Goal: Task Accomplishment & Management: Complete application form

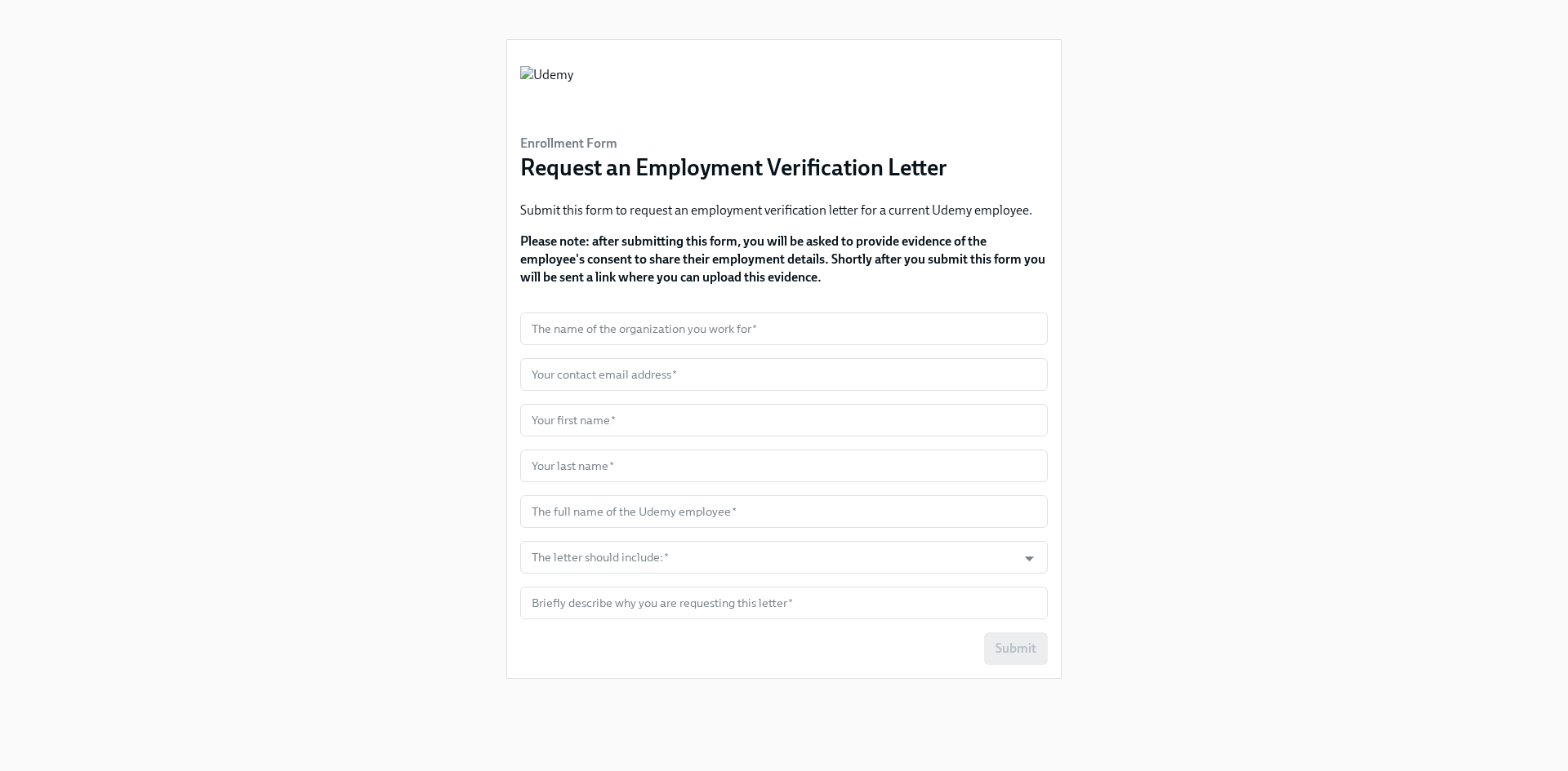
click at [1398, 287] on div "Enrollment Form Request an Employment Verification Letter Submit this form to r…" at bounding box center [784, 366] width 1489 height 732
click at [797, 337] on input "text" at bounding box center [784, 329] width 528 height 33
click at [1058, 355] on div "Enrollment Form Request an Employment Verification Letter Submit this form to r…" at bounding box center [783, 359] width 554 height 638
click at [876, 568] on input "The letter should include:   *" at bounding box center [768, 557] width 480 height 33
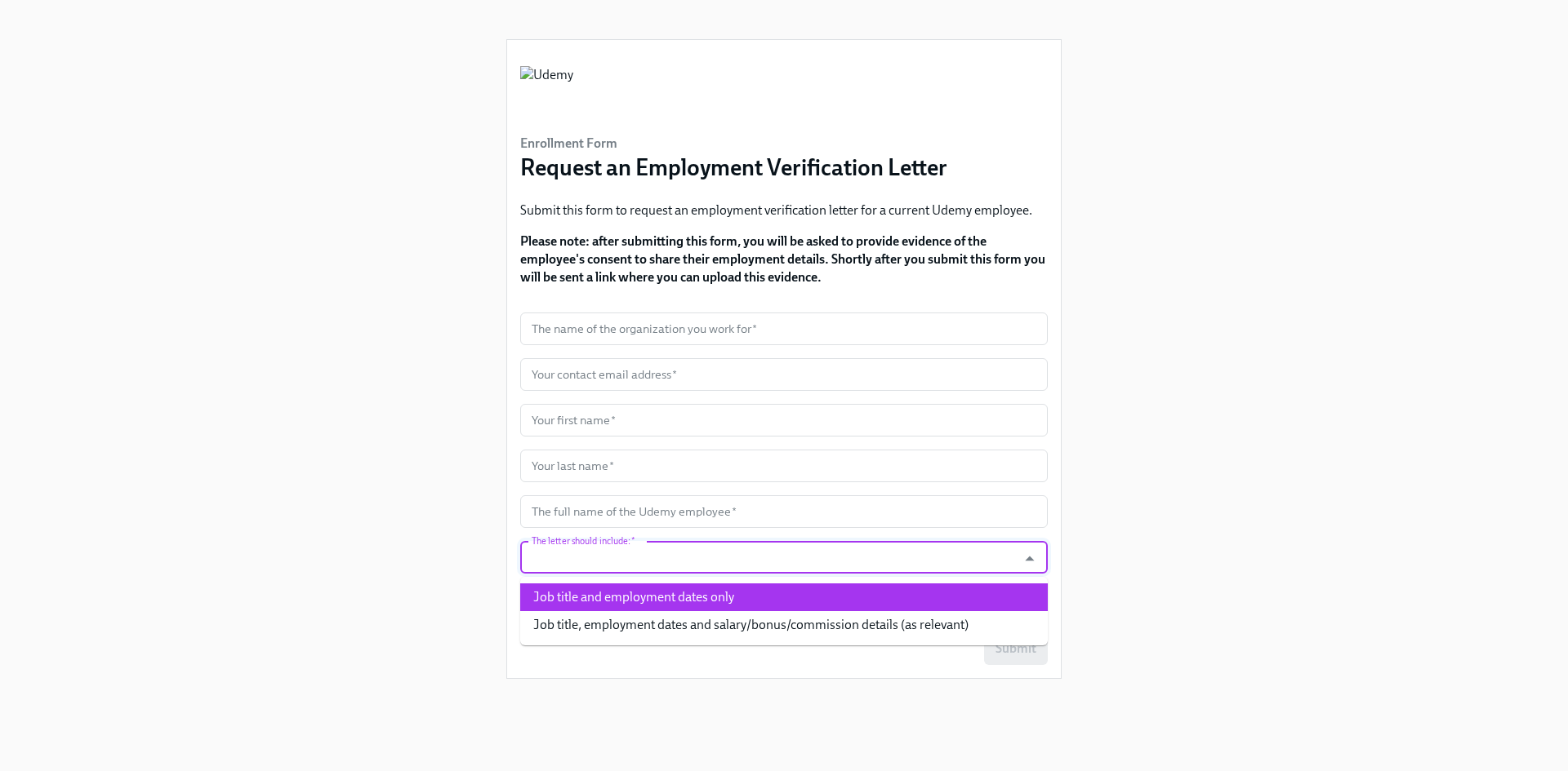
click at [759, 595] on li "Job title and employment dates only" at bounding box center [784, 597] width 528 height 28
type input "Job title and employment dates only"
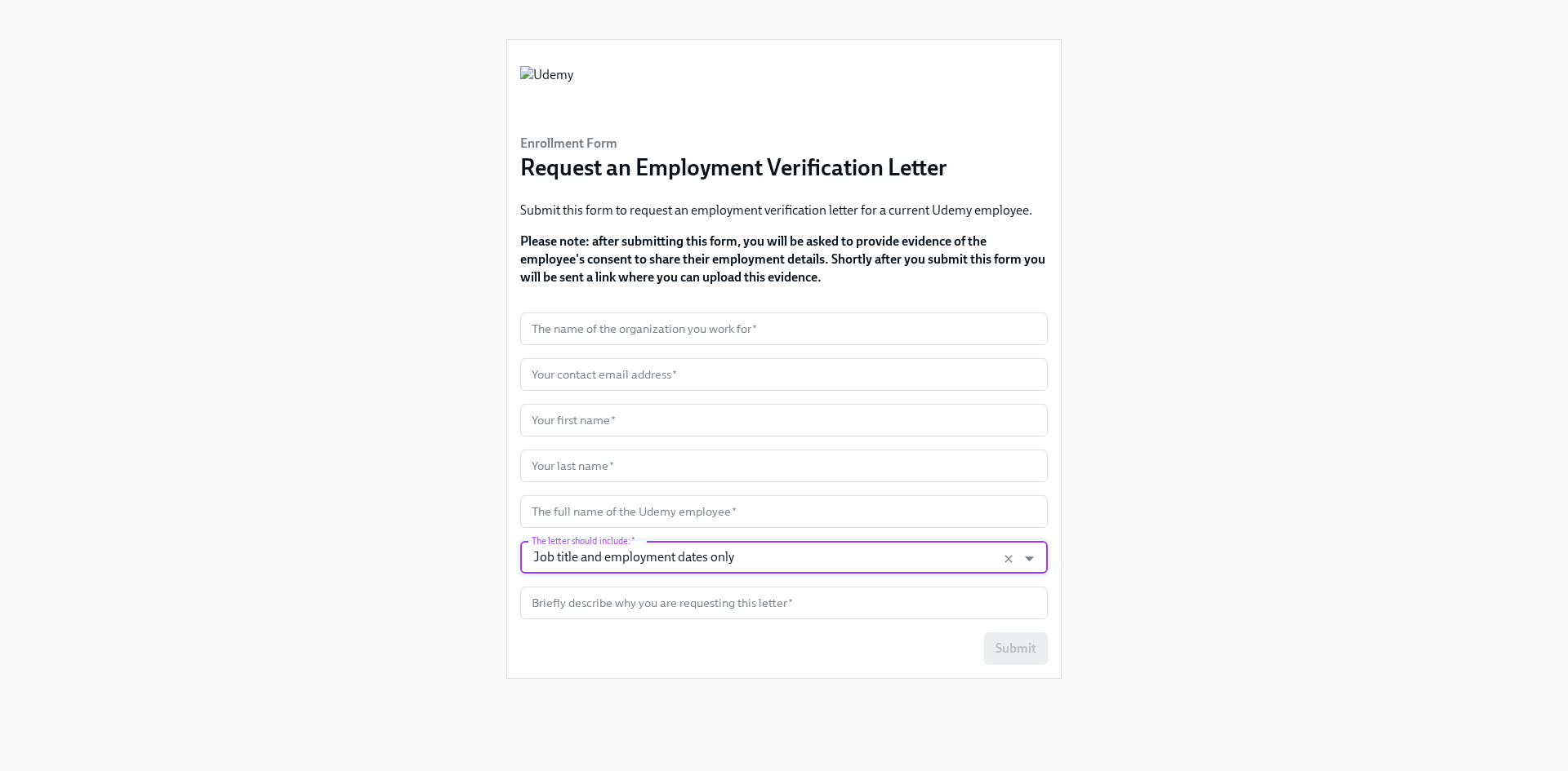
click at [1150, 511] on div "Enrollment Form Request an Employment Verification Letter Submit this form to r…" at bounding box center [784, 366] width 1489 height 732
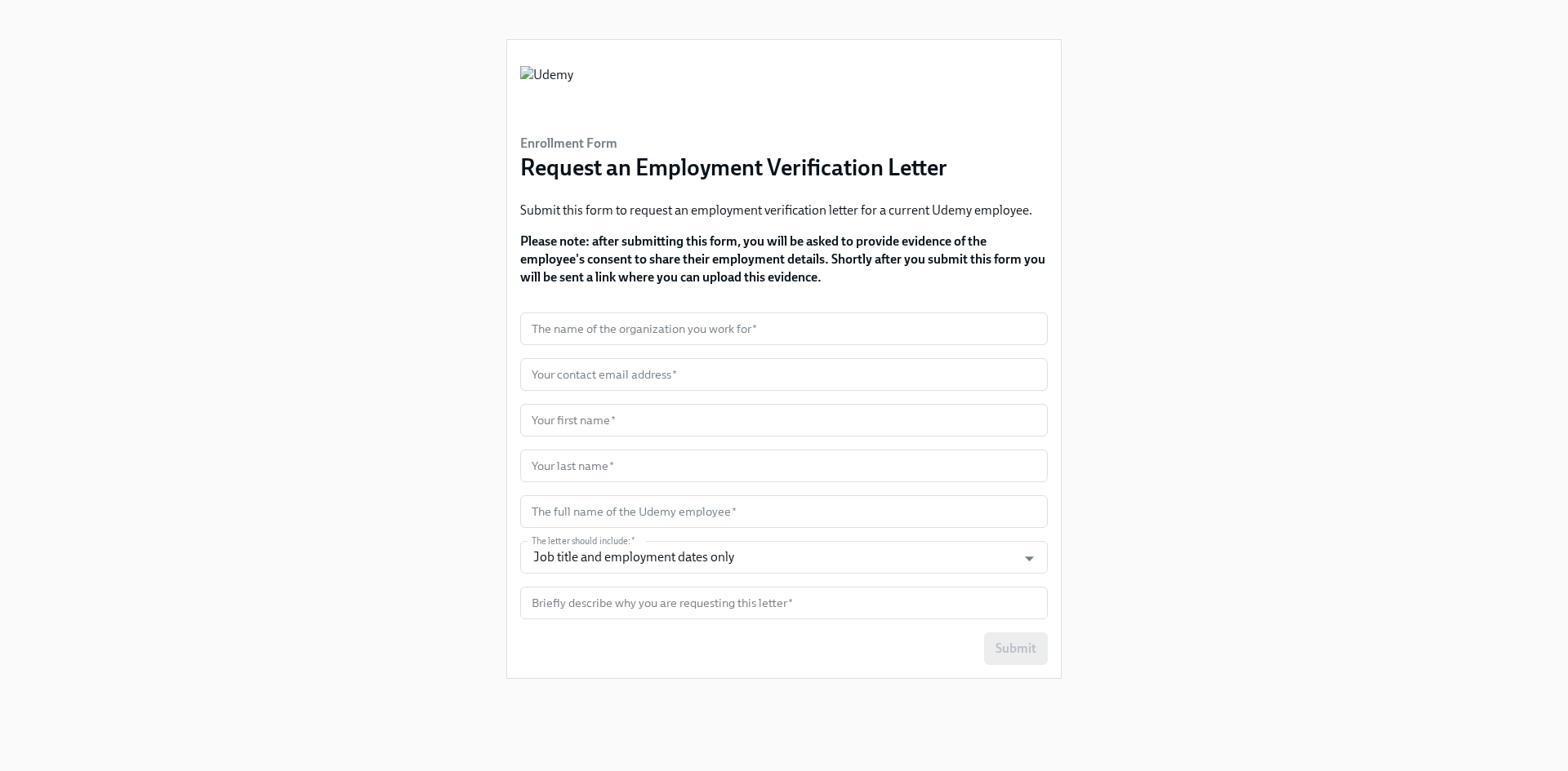
click at [725, 112] on div "Enrollment Form Request an Employment Verification Letter Submit this form to r…" at bounding box center [784, 176] width 528 height 246
click at [1113, 196] on div "Enrollment Form Request an Employment Verification Letter Submit this form to r…" at bounding box center [784, 366] width 1489 height 732
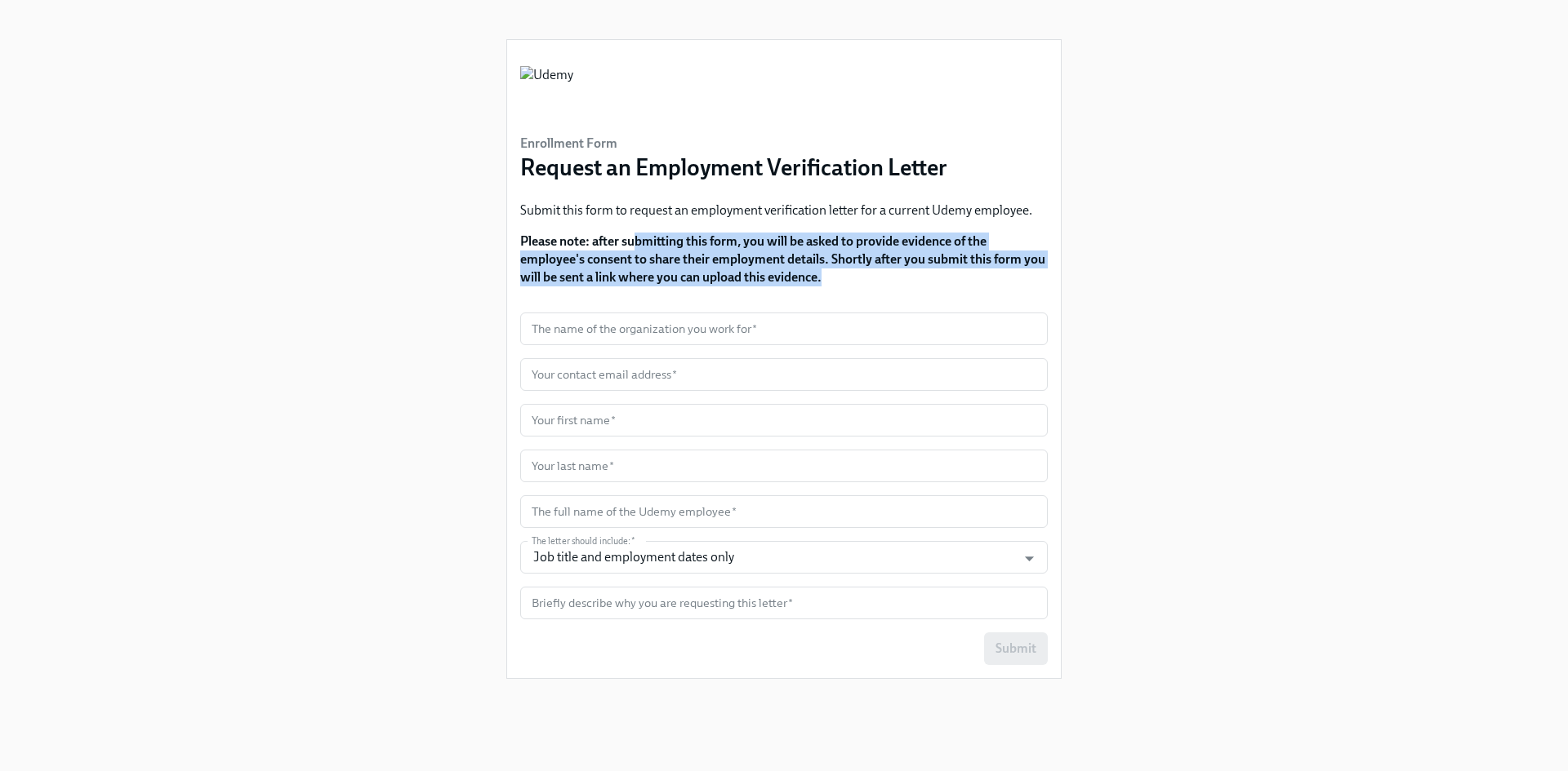
drag, startPoint x: 636, startPoint y: 242, endPoint x: 887, endPoint y: 287, distance: 255.0
click at [886, 287] on div "Enrollment Form Request an Employment Verification Letter Submit this form to r…" at bounding box center [784, 176] width 528 height 246
click at [887, 287] on div "Enrollment Form Request an Employment Verification Letter Submit this form to r…" at bounding box center [784, 176] width 528 height 246
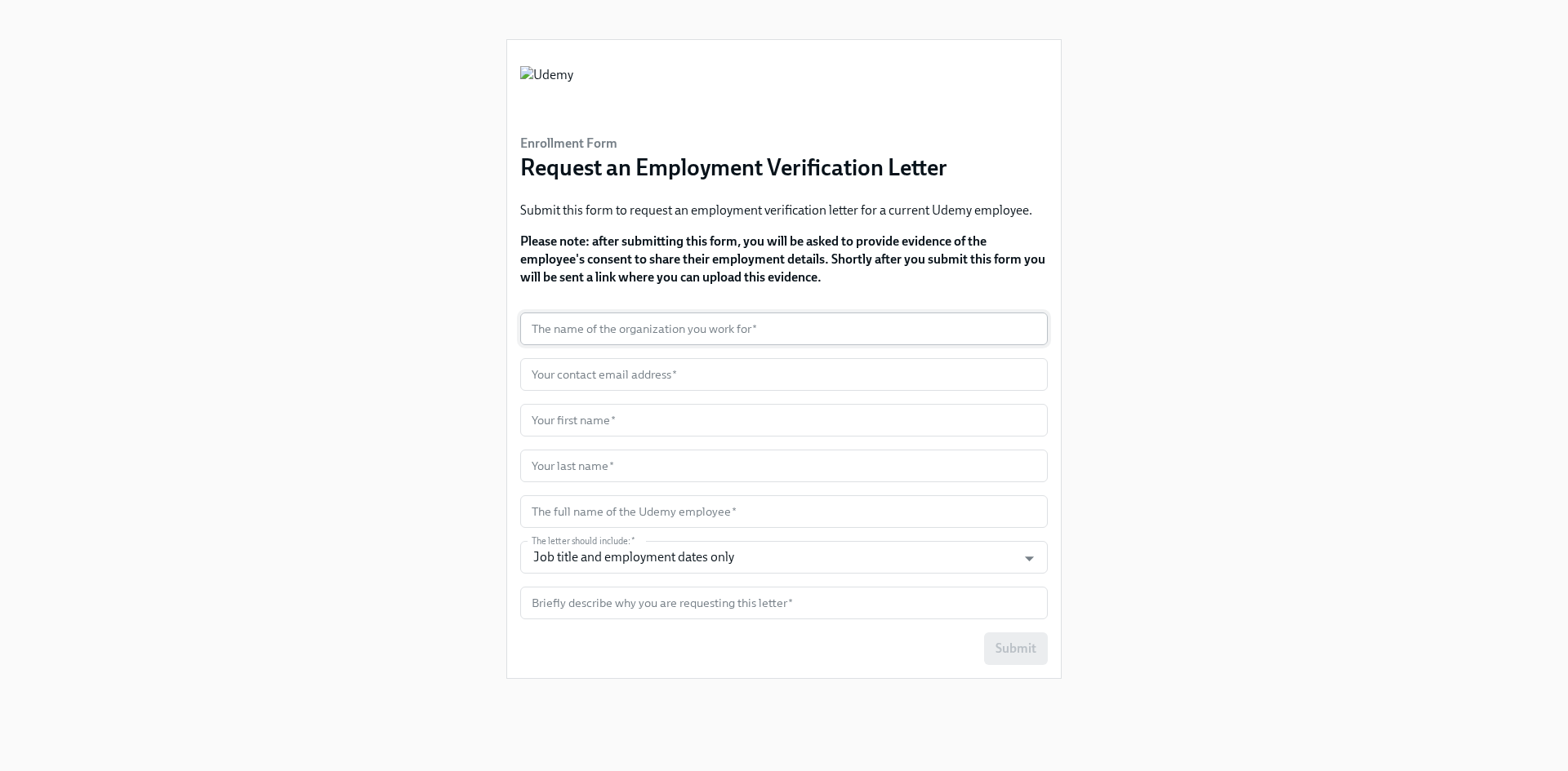
click at [761, 331] on input "text" at bounding box center [784, 329] width 528 height 33
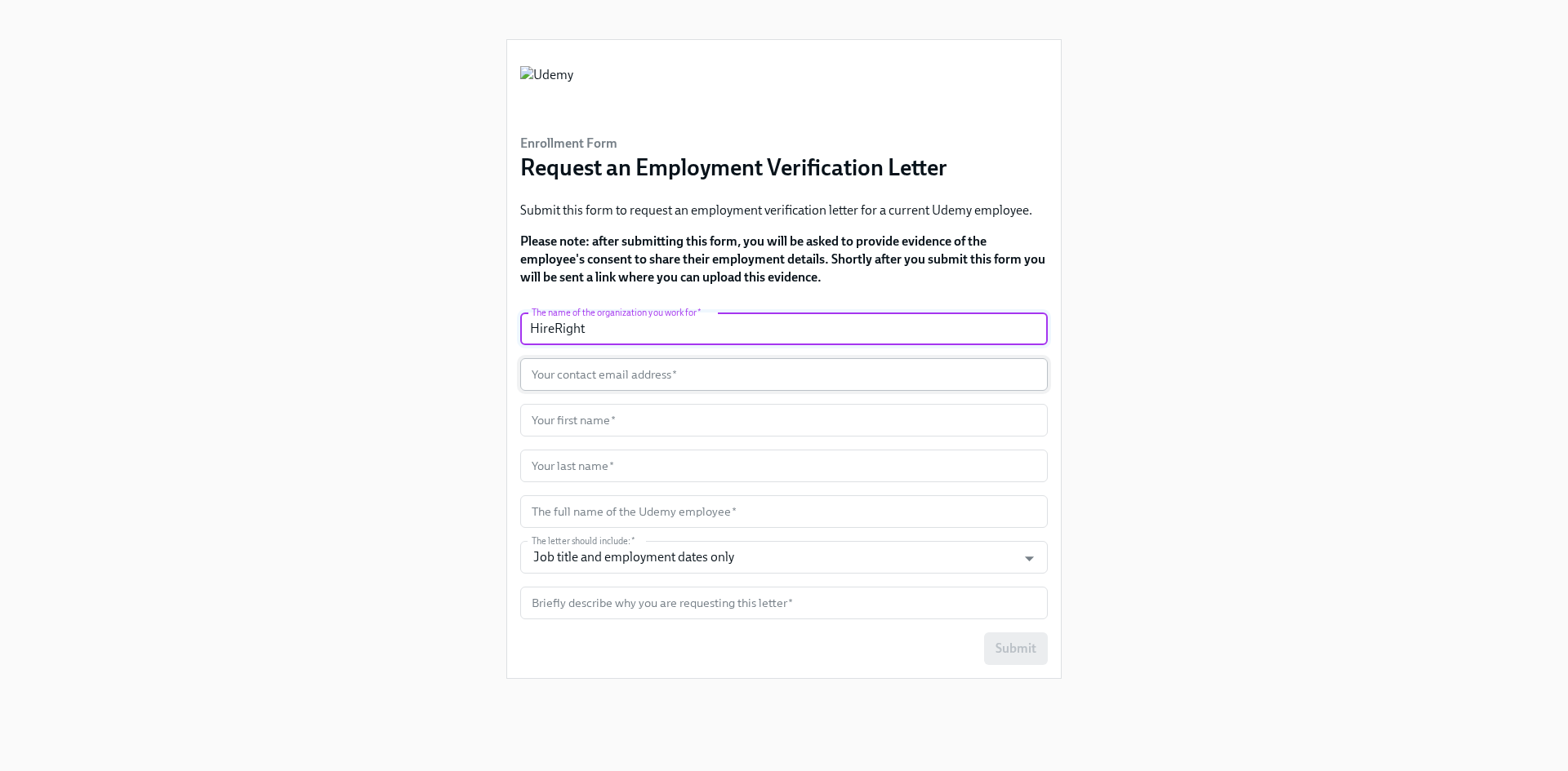
type input "HireRight"
click at [834, 366] on input "text" at bounding box center [784, 374] width 528 height 33
click at [606, 367] on input "text" at bounding box center [784, 374] width 528 height 33
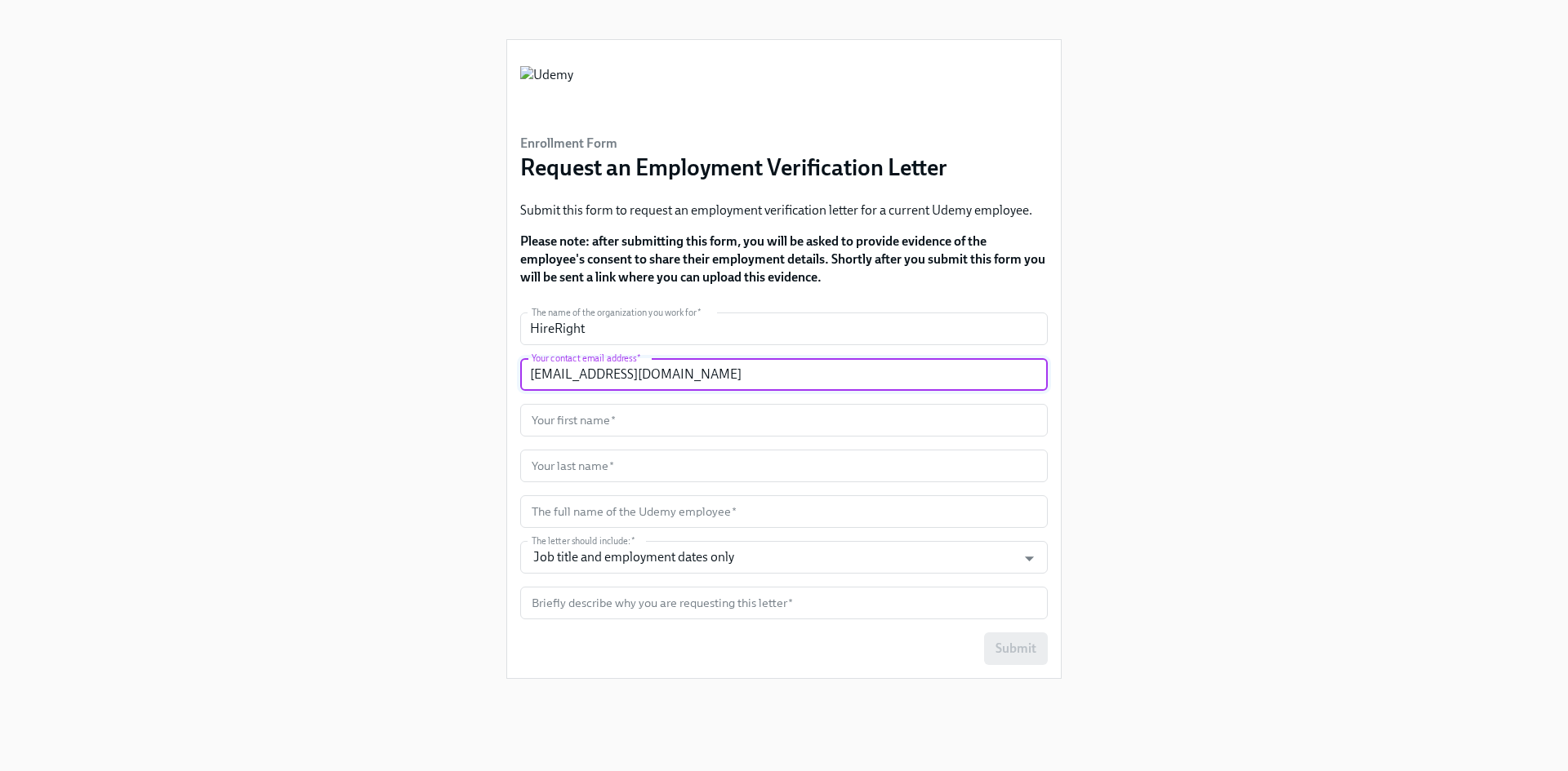
type input "[EMAIL_ADDRESS][DOMAIN_NAME]"
click at [1413, 165] on div "Enrollment Form Request an Employment Verification Letter Submit this form to r…" at bounding box center [784, 366] width 1489 height 732
click at [1293, 394] on div "Enrollment Form Request an Employment Verification Letter Submit this form to r…" at bounding box center [784, 366] width 1489 height 732
click at [681, 408] on input "text" at bounding box center [784, 421] width 528 height 33
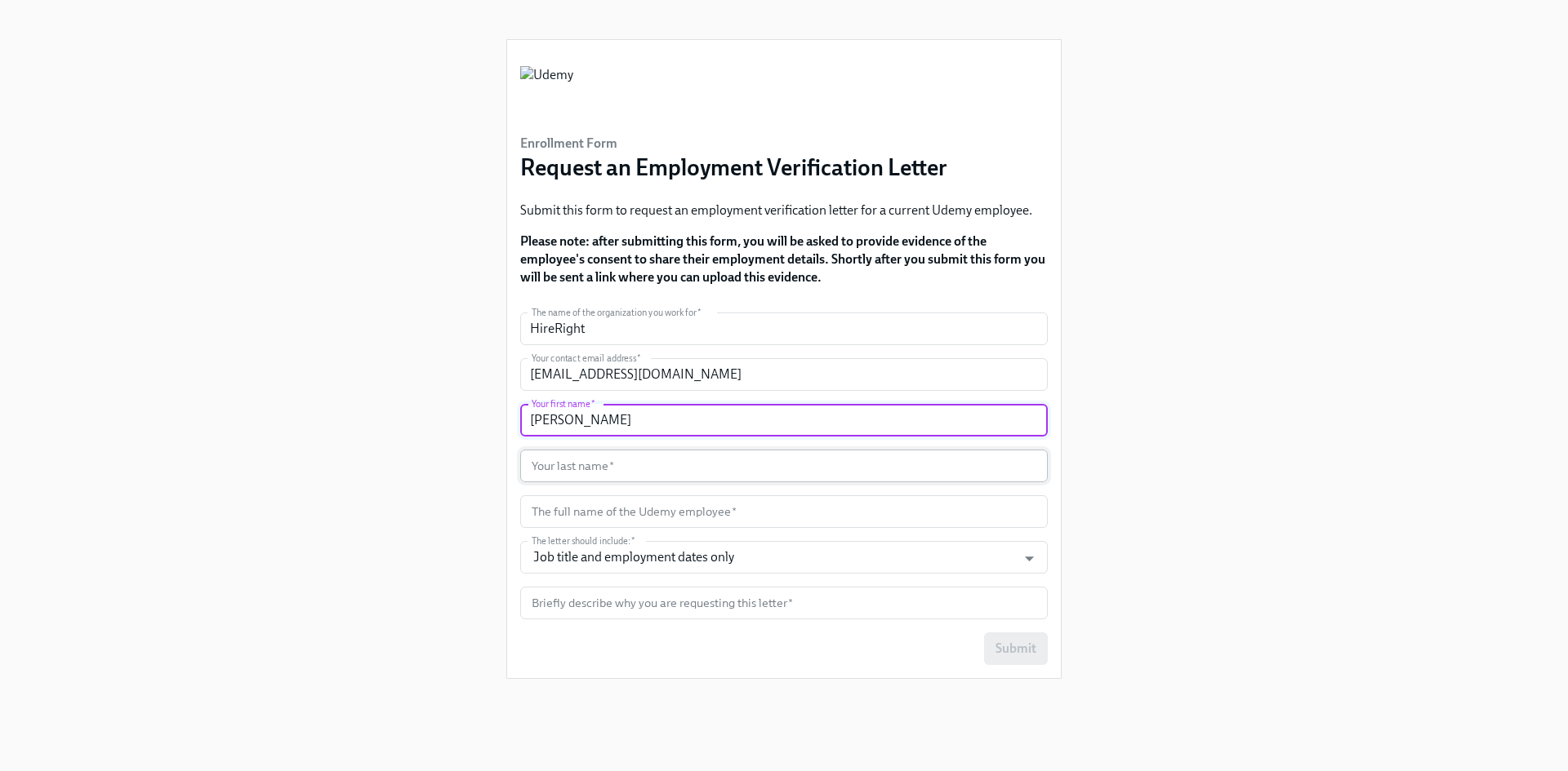
type input "[PERSON_NAME]"
click at [640, 457] on input "text" at bounding box center [784, 466] width 528 height 33
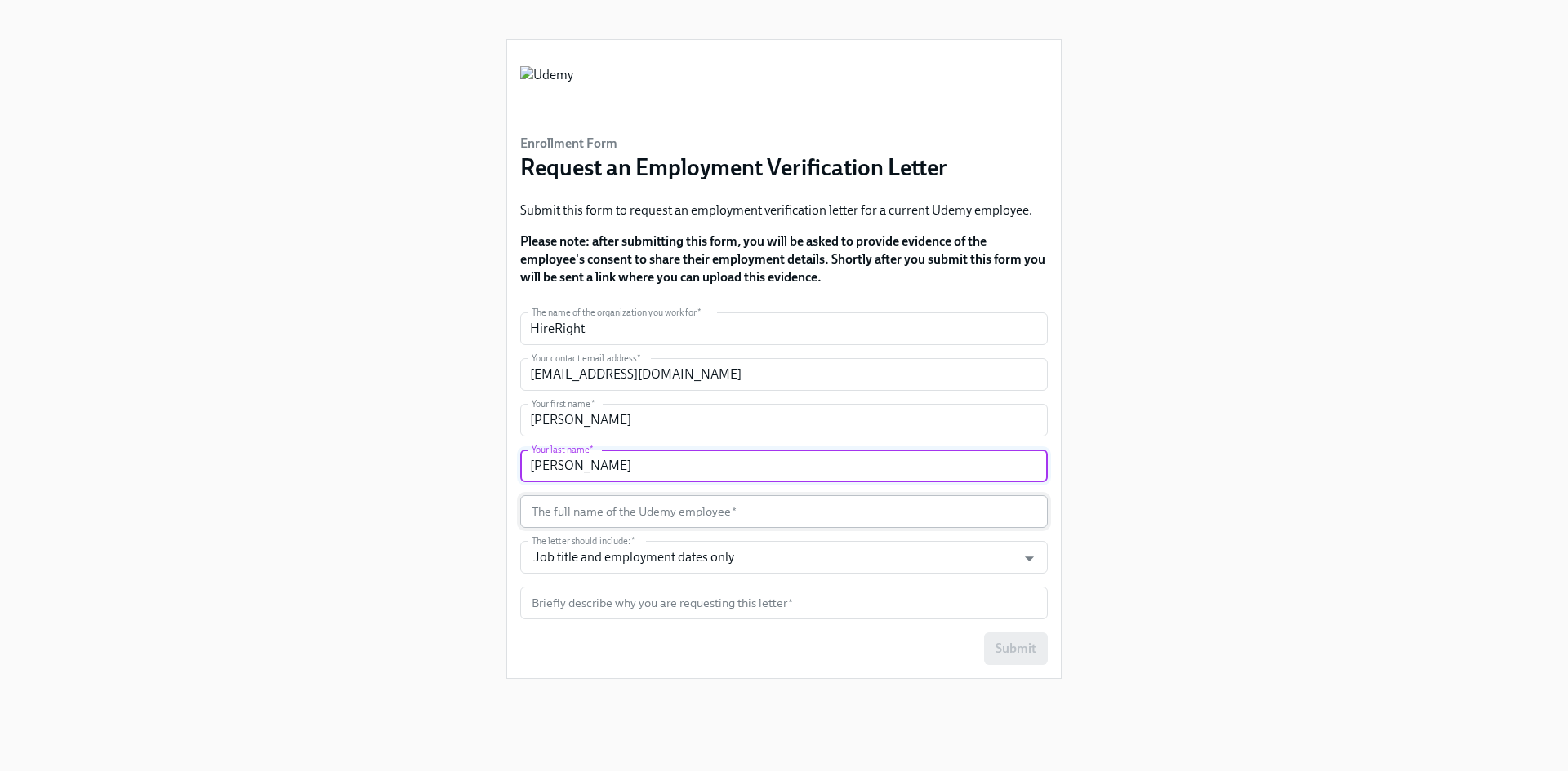
type input "[PERSON_NAME]"
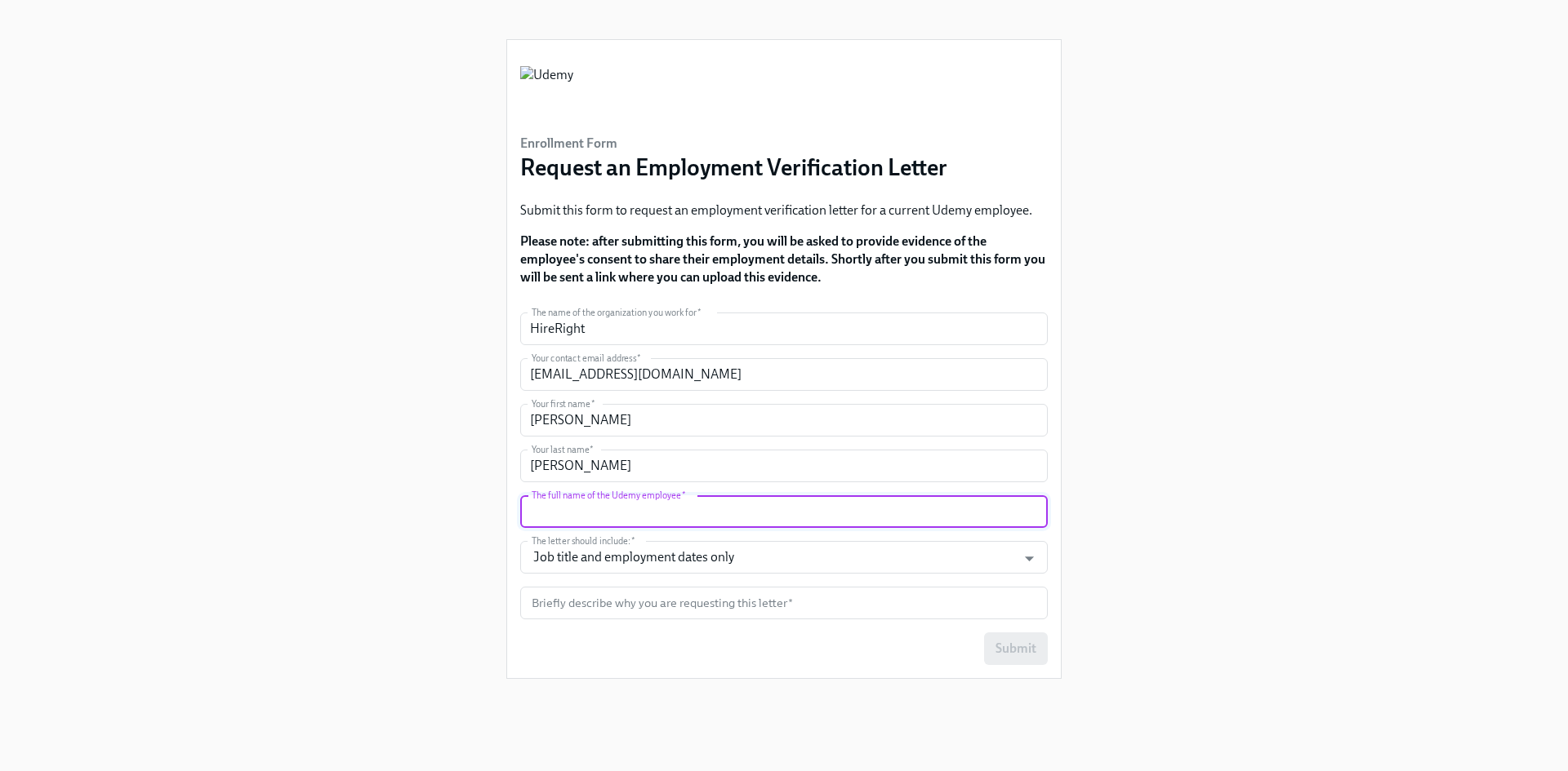
click at [710, 510] on input "text" at bounding box center [784, 512] width 528 height 33
click at [663, 516] on input "text" at bounding box center [784, 512] width 528 height 33
paste input "[PERSON_NAME] [PERSON_NAME]"
type input "[PERSON_NAME] [PERSON_NAME]"
click at [670, 546] on input "Job title and employment dates only" at bounding box center [768, 557] width 480 height 33
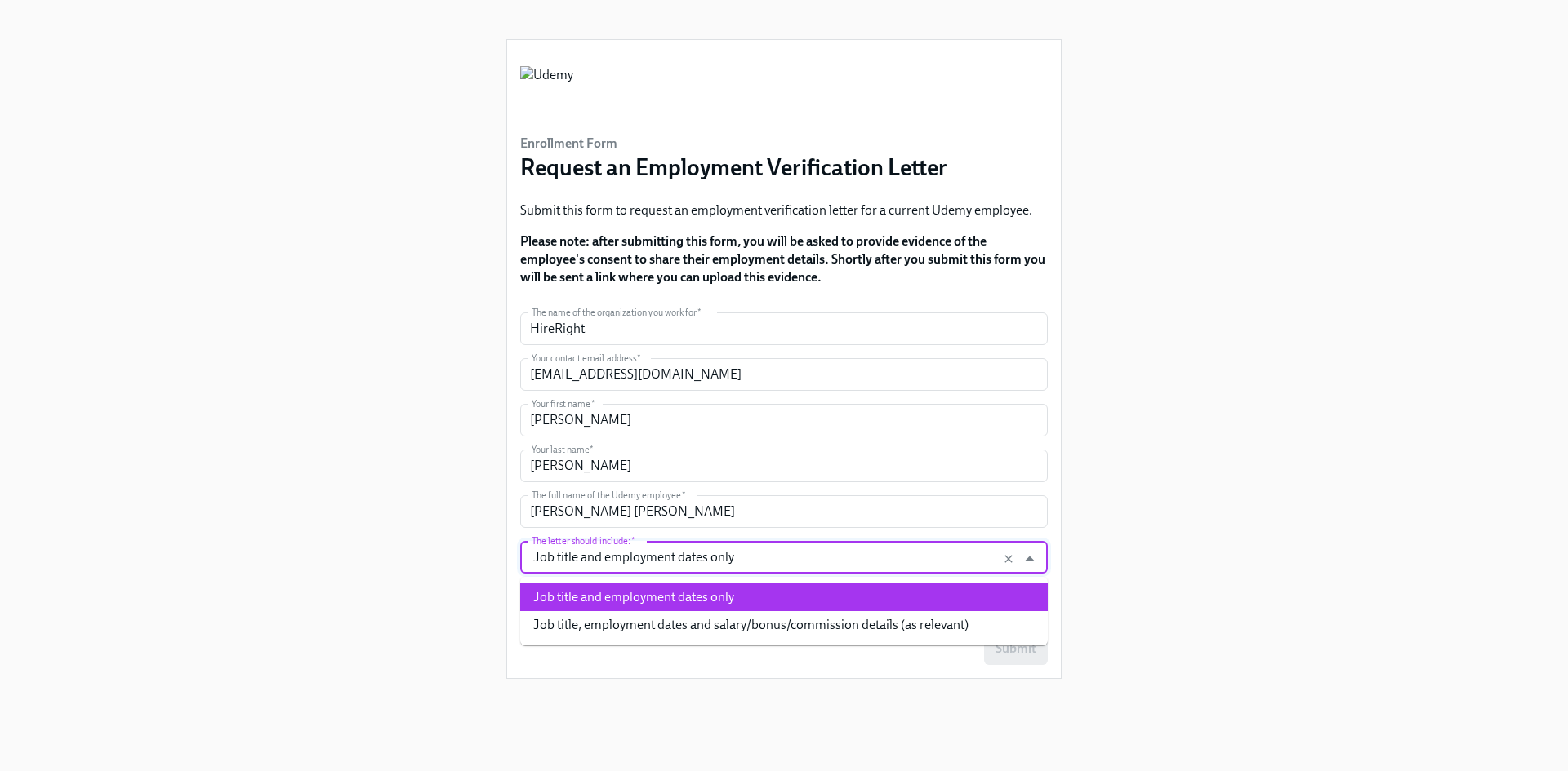
click at [664, 591] on li "Job title and employment dates only" at bounding box center [784, 597] width 528 height 28
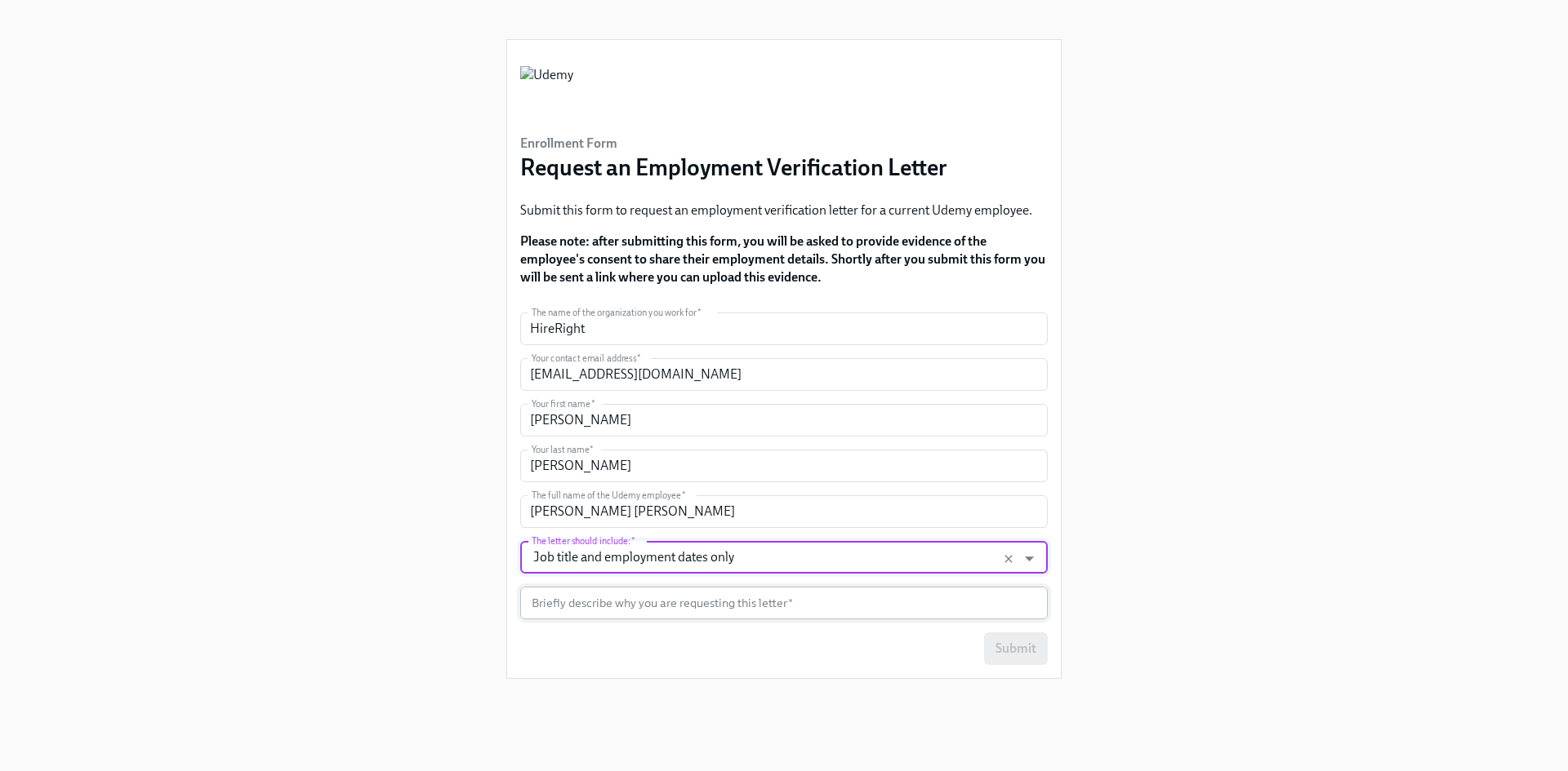
click at [662, 603] on input "text" at bounding box center [784, 603] width 528 height 33
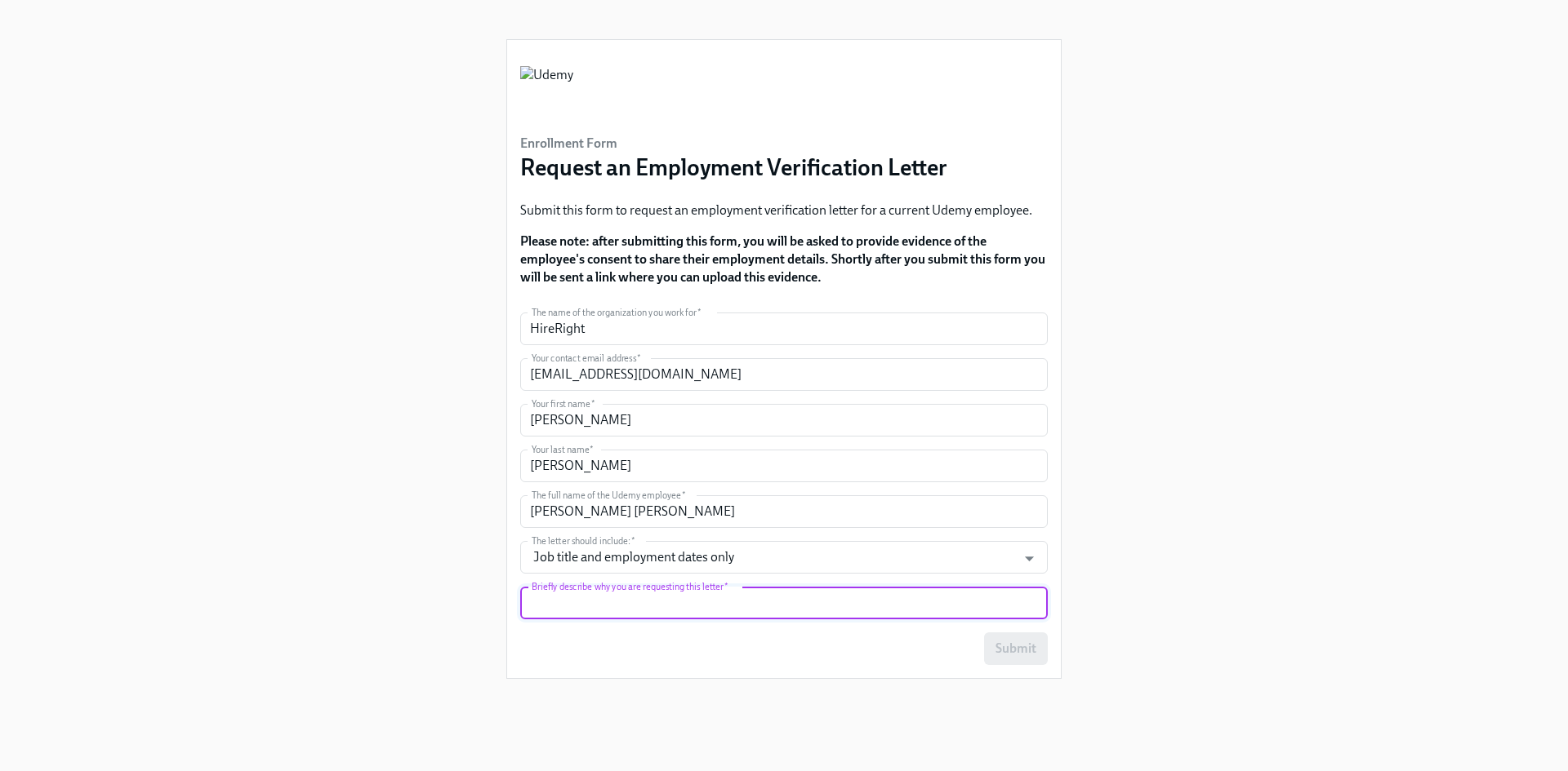
click at [707, 608] on input "text" at bounding box center [784, 603] width 528 height 33
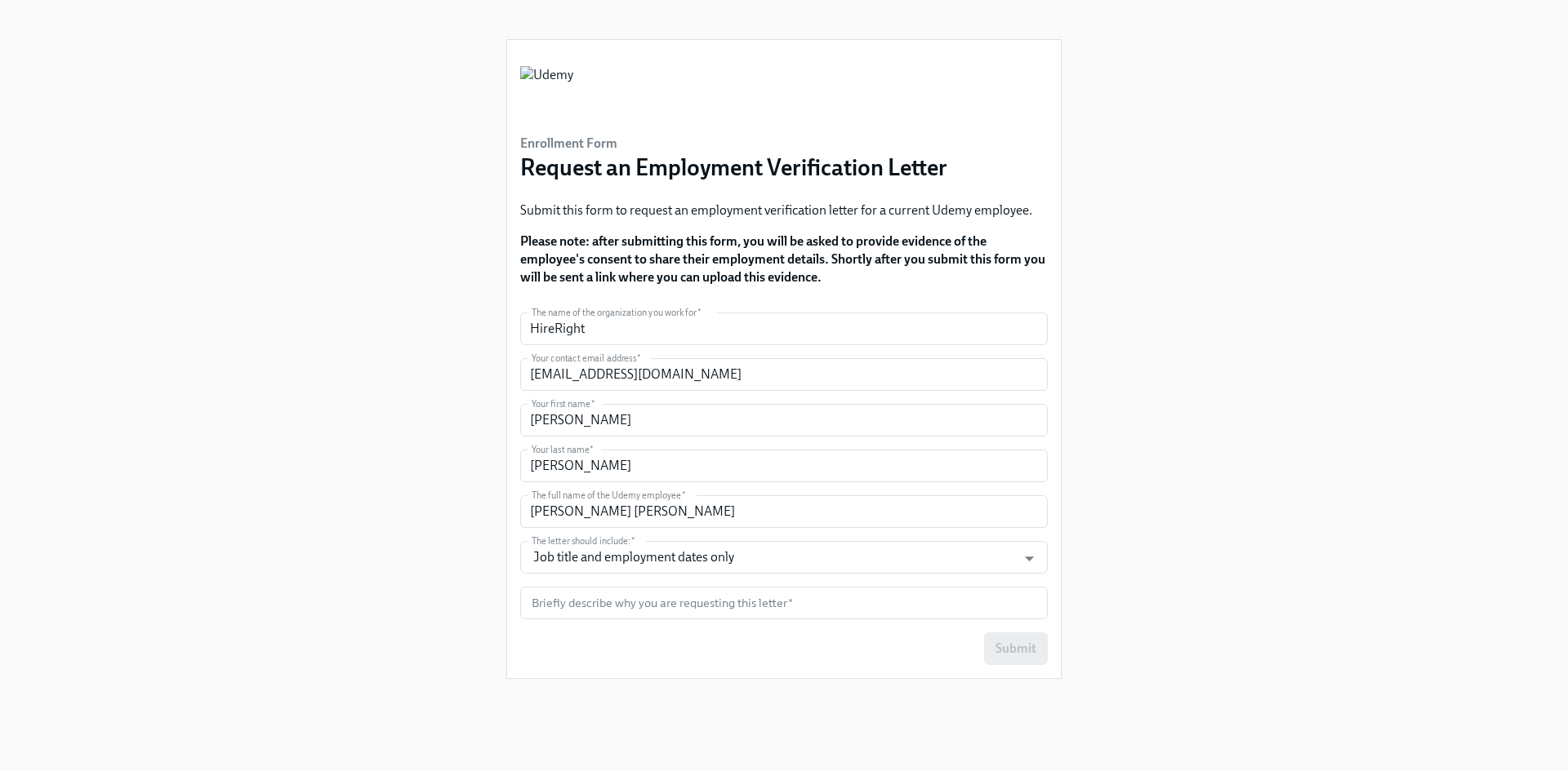
click at [1187, 506] on div "Enrollment Form Request an Employment Verification Letter Submit this form to r…" at bounding box center [784, 366] width 1489 height 732
click at [676, 613] on input "text" at bounding box center [784, 603] width 528 height 33
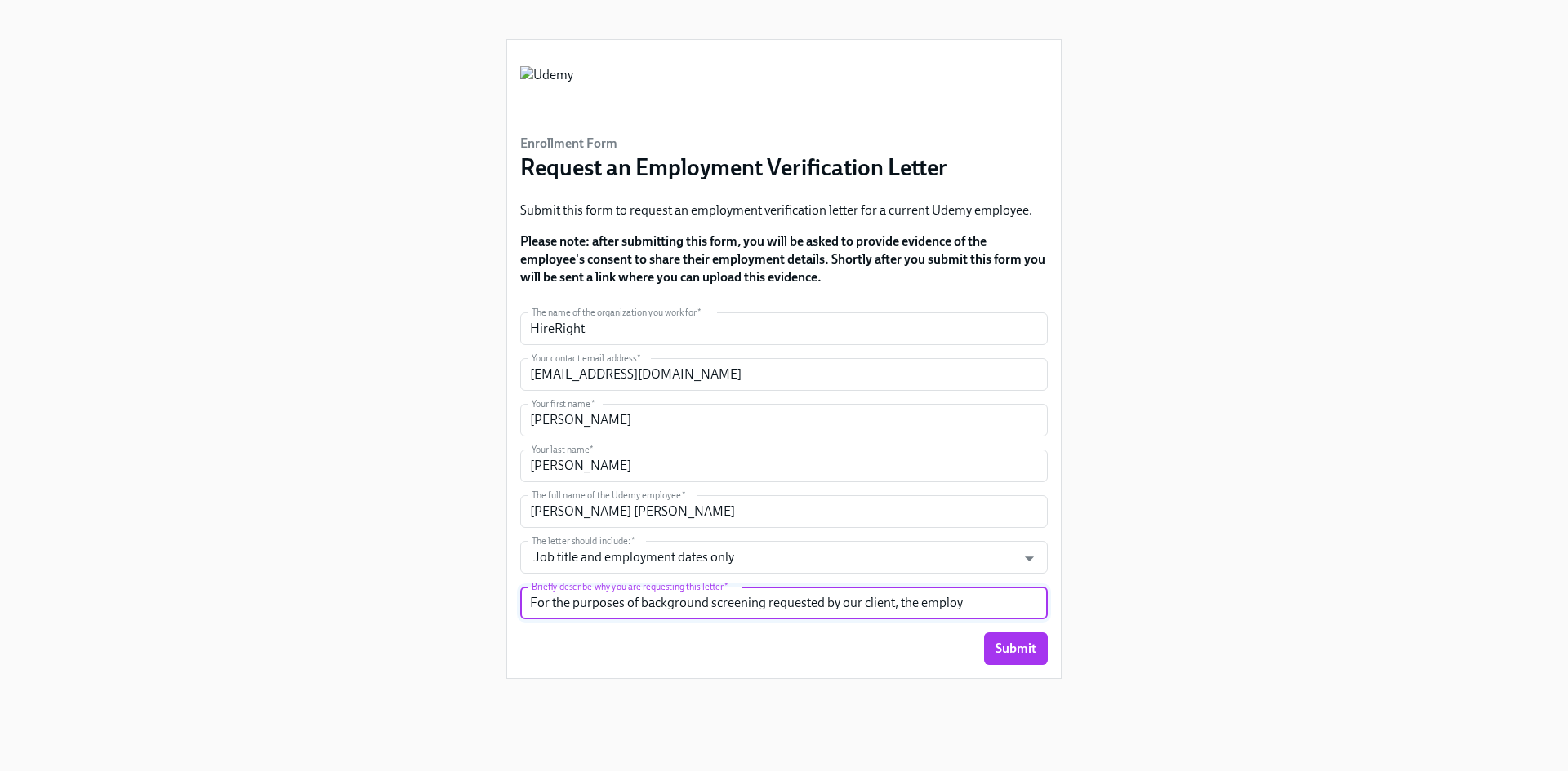
drag, startPoint x: 978, startPoint y: 603, endPoint x: 894, endPoint y: 609, distance: 84.2
click at [894, 609] on input "For the purposes of background screening requested by our client, the employ" at bounding box center [784, 603] width 528 height 33
click at [1305, 282] on div "Enrollment Form Request an Employment Verification Letter Submit this form to r…" at bounding box center [784, 366] width 1489 height 732
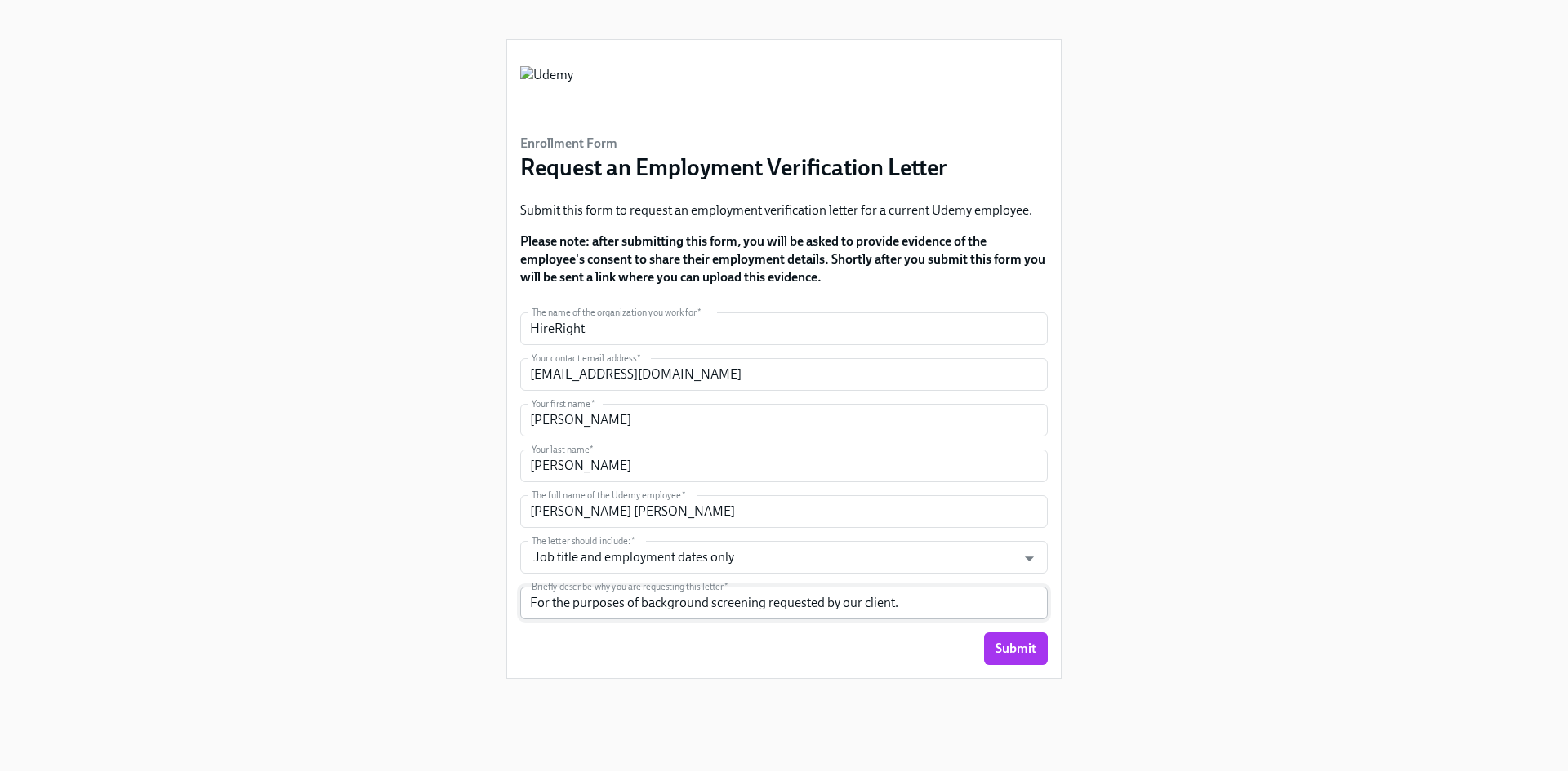
click at [760, 606] on input "For the purposes of background screening requested by our client." at bounding box center [784, 603] width 528 height 33
click at [764, 605] on input "For the purposes of background screening requested by our client." at bounding box center [784, 603] width 528 height 33
click at [651, 609] on input "For the purposes of background screening requested by our client." at bounding box center [784, 603] width 528 height 33
click at [640, 606] on input "For the purposes of background screening requested by our client." at bounding box center [784, 603] width 528 height 33
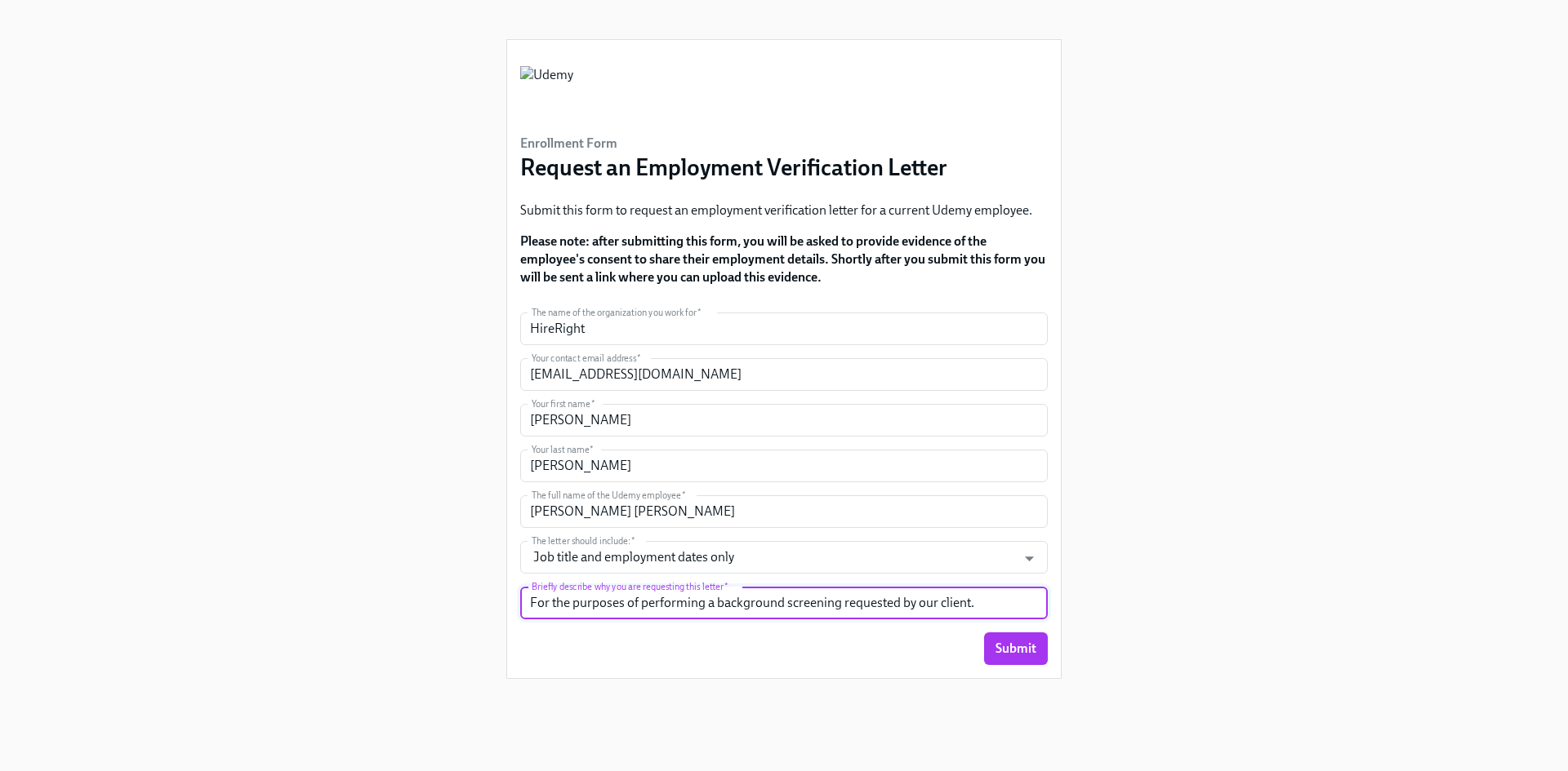
type input "For the purposes of performing a background screening requested by our client."
click at [1244, 437] on div "Enrollment Form Request an Employment Verification Letter Submit this form to r…" at bounding box center [784, 366] width 1489 height 732
click at [817, 259] on strong "Please note: after submitting this form, you will be asked to provide evidence …" at bounding box center [782, 258] width 525 height 51
click at [1396, 501] on div "Enrollment Form Request an Employment Verification Letter Submit this form to r…" at bounding box center [784, 366] width 1489 height 732
click at [1343, 386] on div "Enrollment Form Request an Employment Verification Letter Submit this form to r…" at bounding box center [784, 366] width 1489 height 732
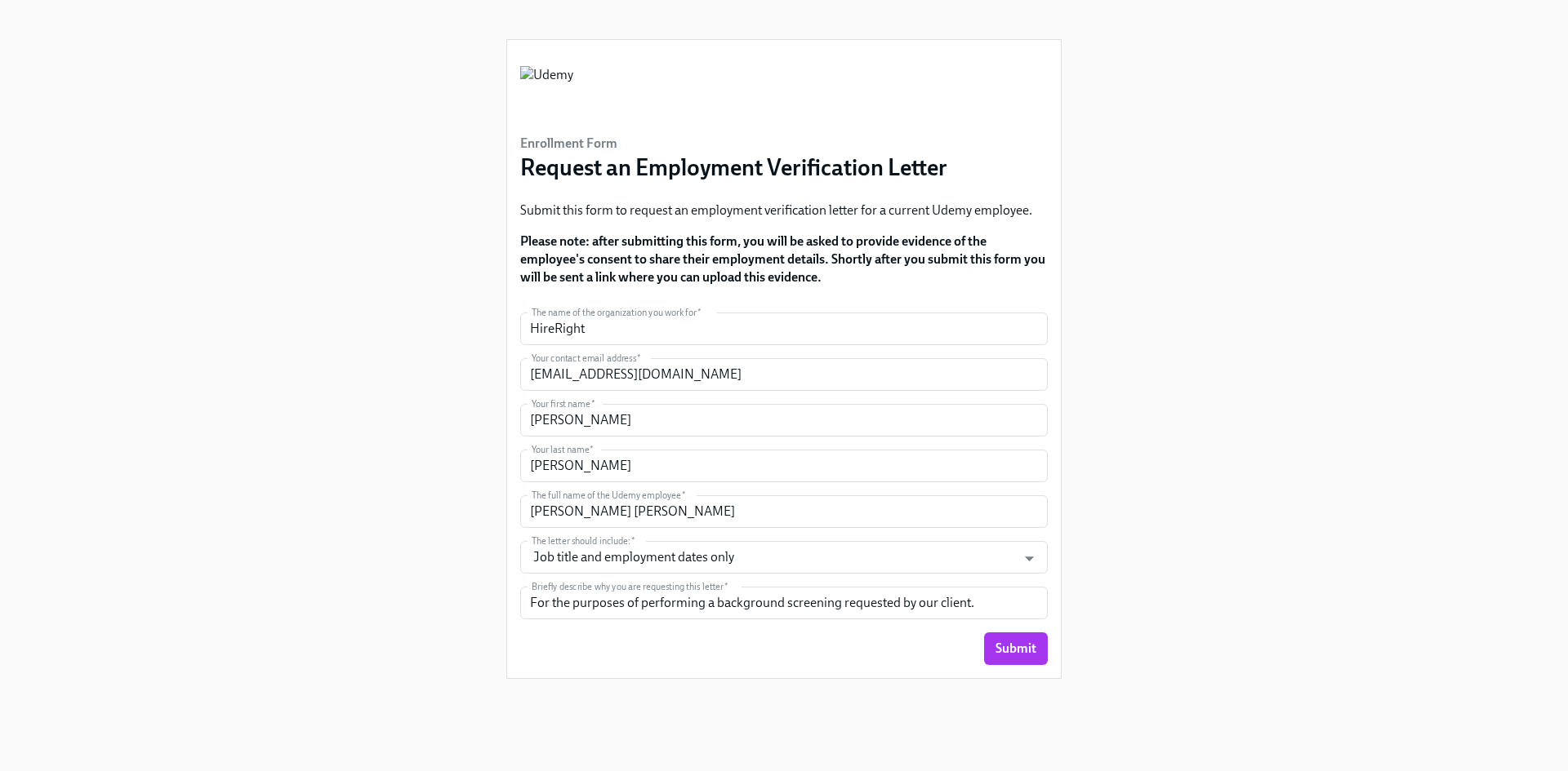
click at [1339, 296] on div "Enrollment Form Request an Employment Verification Letter Submit this form to r…" at bounding box center [784, 366] width 1489 height 732
click at [1267, 492] on div "Enrollment Form Request an Employment Verification Letter Submit this form to r…" at bounding box center [784, 366] width 1489 height 732
click at [1362, 586] on div "Enrollment Form Request an Employment Verification Letter Submit this form to r…" at bounding box center [784, 366] width 1489 height 732
click at [1010, 652] on span "Submit" at bounding box center [1015, 648] width 40 height 16
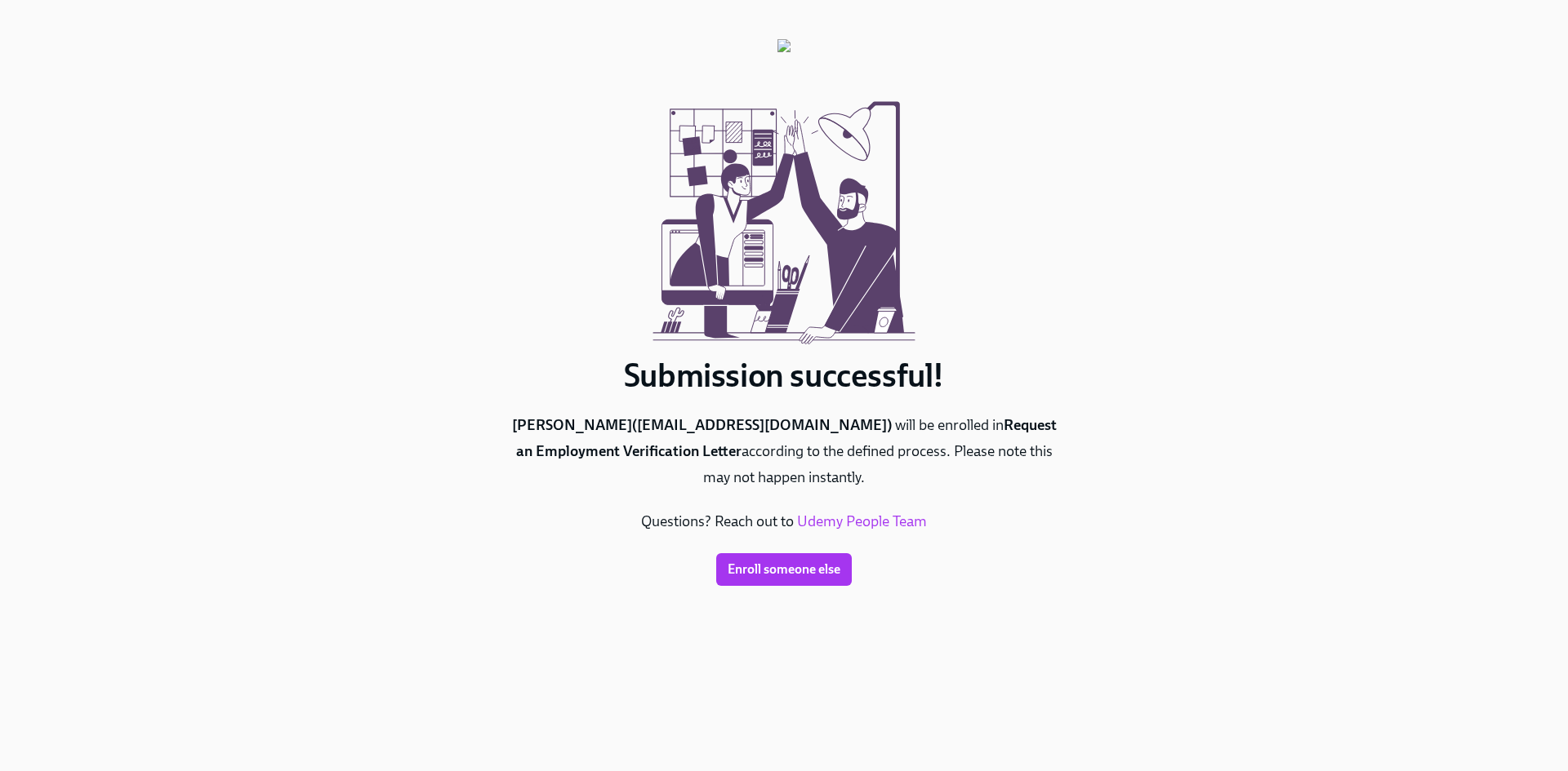
click at [720, 440] on p "[PERSON_NAME] ( [PERSON_NAME][EMAIL_ADDRESS][DOMAIN_NAME] ) will be enrolled in…" at bounding box center [784, 451] width 555 height 78
drag, startPoint x: 807, startPoint y: 444, endPoint x: 902, endPoint y: 479, distance: 101.2
click at [902, 479] on p "[PERSON_NAME] ( [PERSON_NAME][EMAIL_ADDRESS][DOMAIN_NAME] ) will be enrolled in…" at bounding box center [784, 451] width 555 height 78
click at [903, 482] on p "[PERSON_NAME] ( [PERSON_NAME][EMAIL_ADDRESS][DOMAIN_NAME] ) will be enrolled in…" at bounding box center [784, 451] width 555 height 78
click at [1102, 462] on div "Submission successful! [PERSON_NAME] ( [PERSON_NAME][EMAIL_ADDRESS][DOMAIN_NAME…" at bounding box center [784, 366] width 1489 height 732
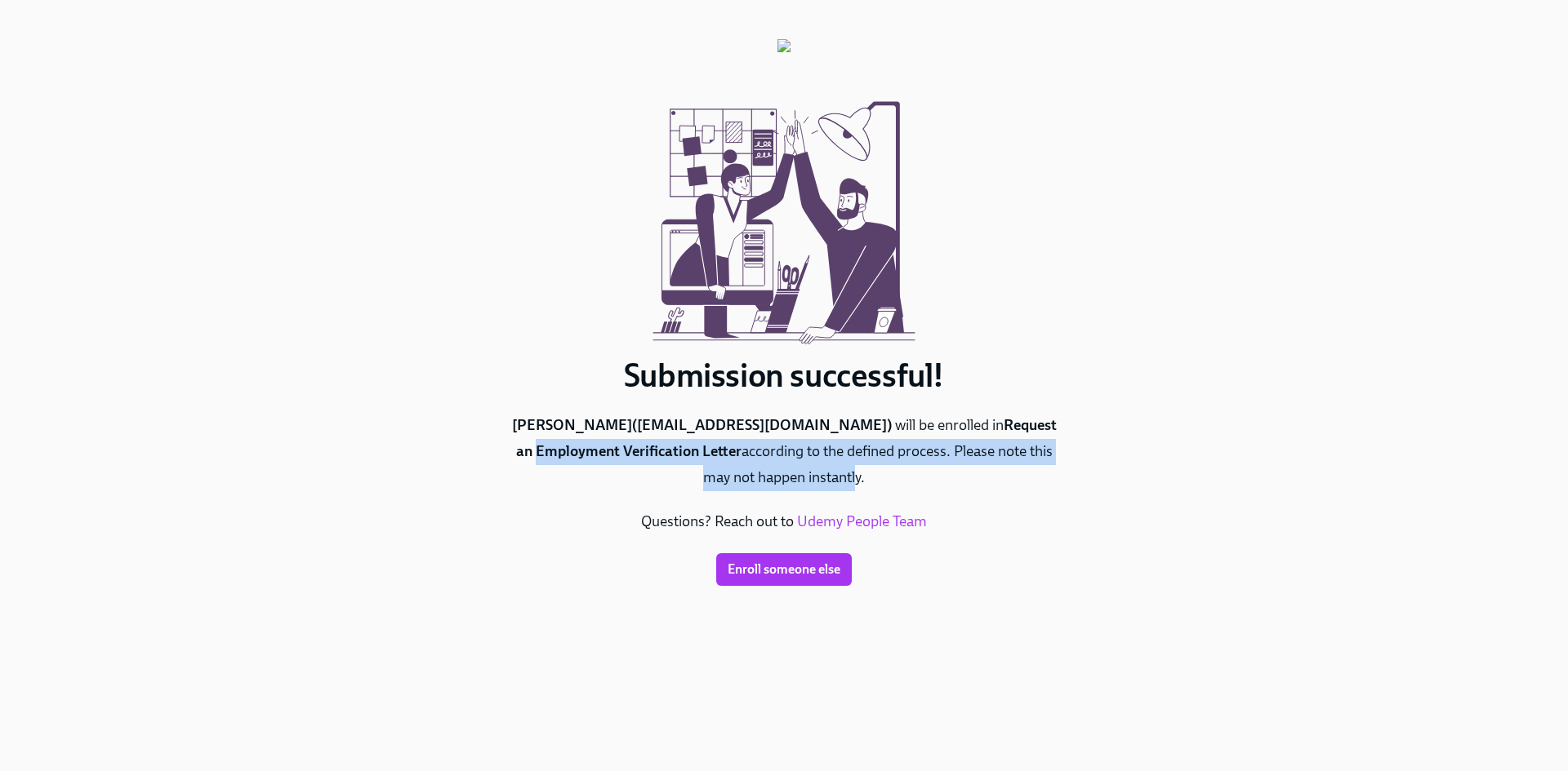
drag, startPoint x: 540, startPoint y: 458, endPoint x: 842, endPoint y: 472, distance: 302.3
click at [842, 472] on p "[PERSON_NAME] ( [PERSON_NAME][EMAIL_ADDRESS][DOMAIN_NAME] ) will be enrolled in…" at bounding box center [784, 451] width 555 height 78
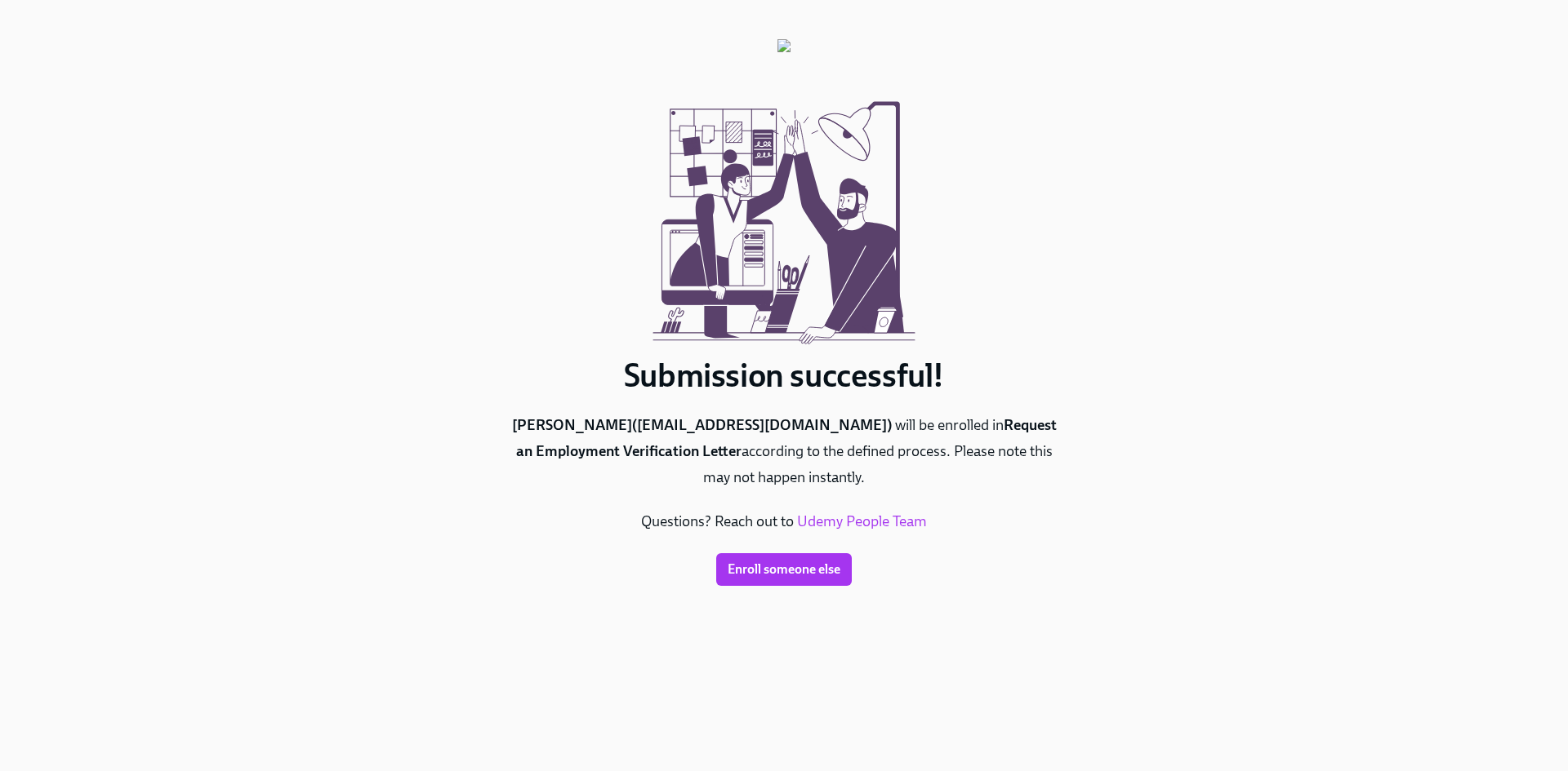
click at [1350, 308] on div "Submission successful! [PERSON_NAME] ( [PERSON_NAME][EMAIL_ADDRESS][DOMAIN_NAME…" at bounding box center [784, 366] width 1489 height 732
click at [1287, 347] on div "Submission successful! [PERSON_NAME] ( [PERSON_NAME][EMAIL_ADDRESS][DOMAIN_NAME…" at bounding box center [784, 366] width 1489 height 732
click at [1230, 464] on div "Submission successful! [PERSON_NAME] ( [PERSON_NAME][EMAIL_ADDRESS][DOMAIN_NAME…" at bounding box center [784, 366] width 1489 height 732
click at [1446, 233] on div "Submission successful! [PERSON_NAME] ( [PERSON_NAME][EMAIL_ADDRESS][DOMAIN_NAME…" at bounding box center [784, 366] width 1489 height 732
